Goal: Information Seeking & Learning: Understand process/instructions

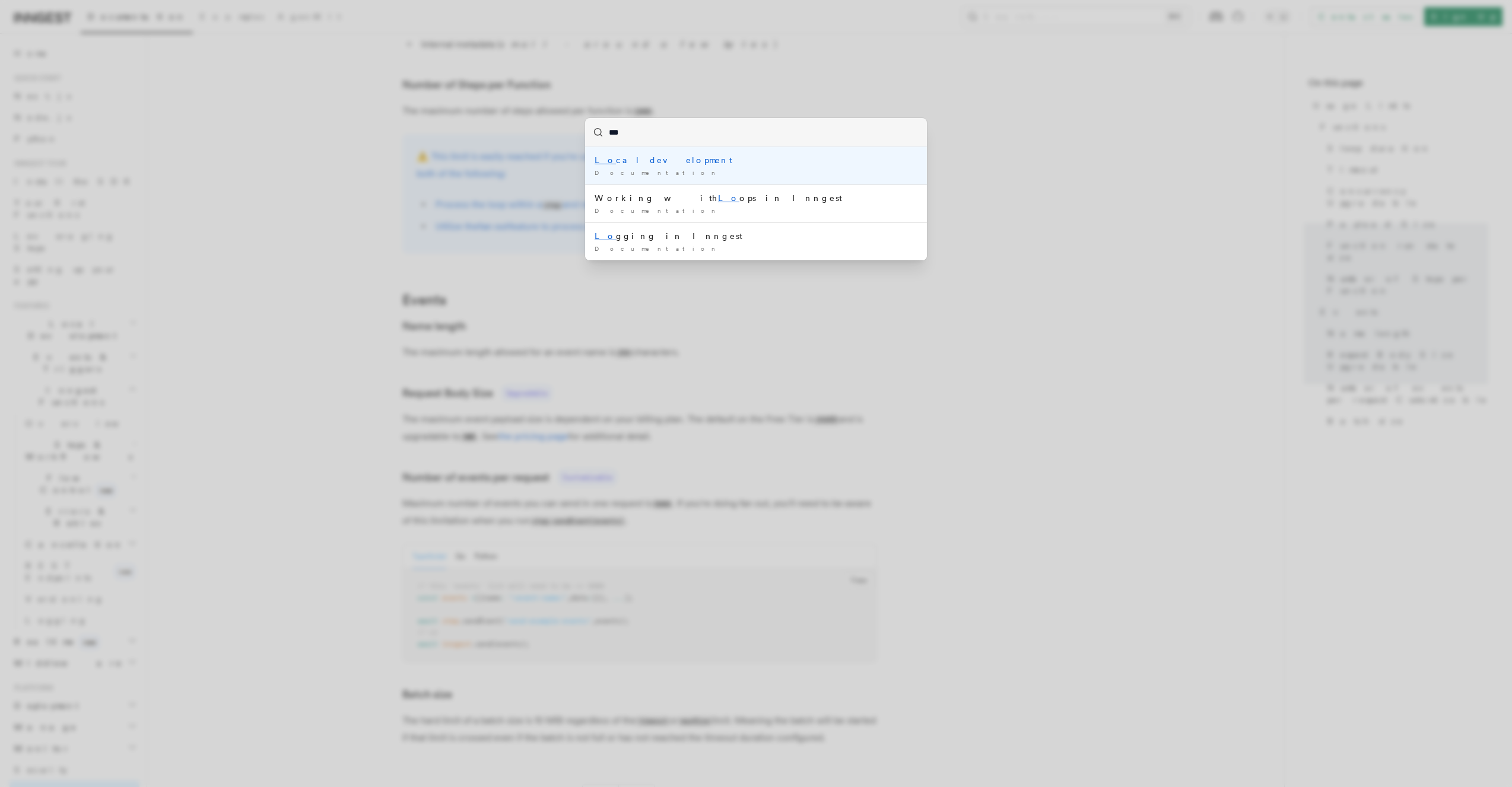
type input "****"
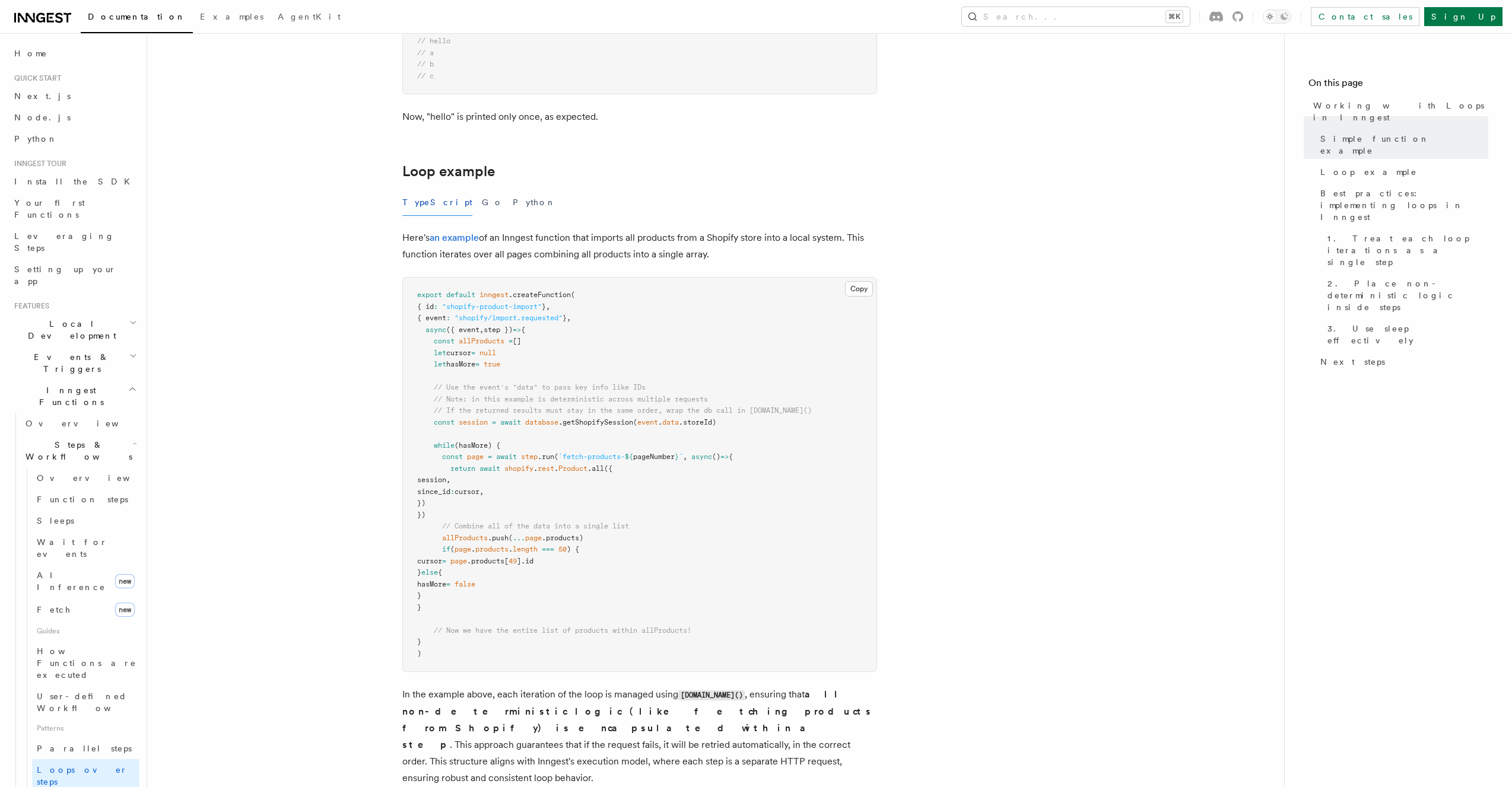
scroll to position [989, 0]
click at [479, 449] on pre "export default inngest .createFunction ( { id : "shopify-product-import" } , { …" at bounding box center [640, 473] width 474 height 394
click at [450, 494] on span "since_id" at bounding box center [433, 490] width 33 height 8
drag, startPoint x: 491, startPoint y: 612, endPoint x: 341, endPoint y: 441, distance: 227.5
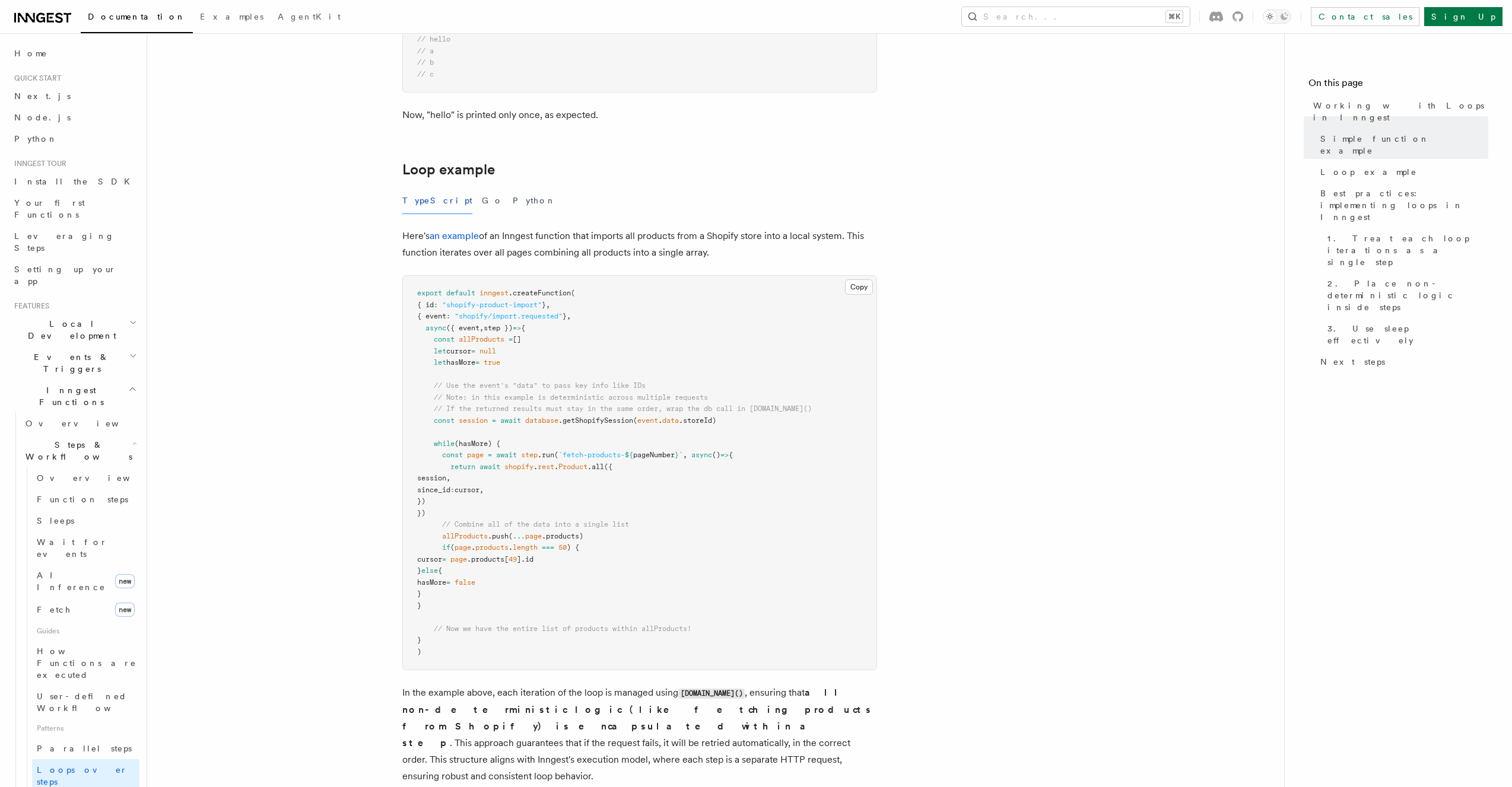
click at [341, 442] on article "Features Inngest Functions Steps & Workflows Working with Loops in Inngest In I…" at bounding box center [715, 349] width 1099 height 2573
click at [657, 500] on pre "export default inngest .createFunction ( { id : "shopify-product-import" } , { …" at bounding box center [640, 473] width 474 height 394
